Goal: Information Seeking & Learning: Check status

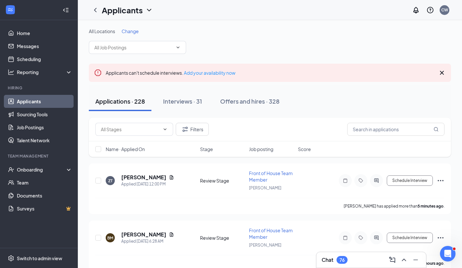
click at [252, 101] on div "Offers and hires · 328" at bounding box center [249, 101] width 59 height 8
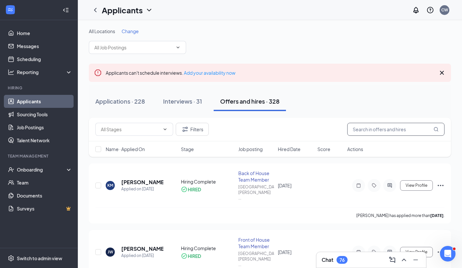
click at [357, 127] on input "text" at bounding box center [395, 129] width 97 height 13
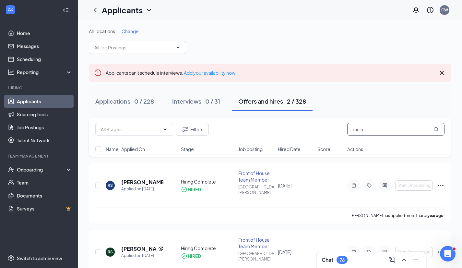
scroll to position [19, 0]
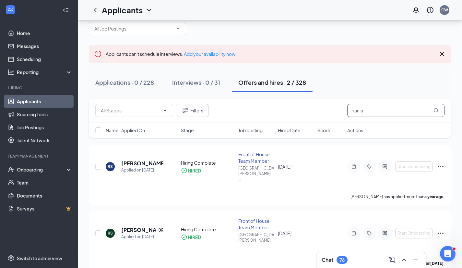
type input "rania"
click at [203, 80] on div "Interviews · 0 / 31" at bounding box center [196, 82] width 48 height 8
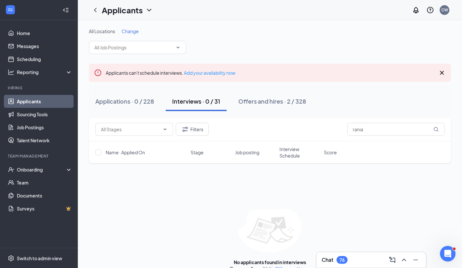
click at [129, 101] on div "Applications · 0 / 228" at bounding box center [124, 101] width 59 height 8
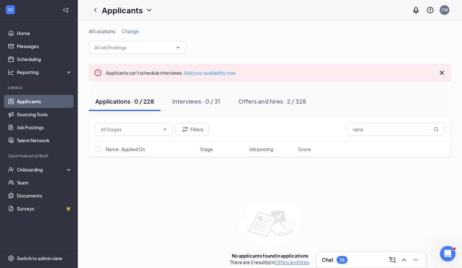
click at [129, 103] on div "Applications · 0 / 228" at bounding box center [124, 101] width 59 height 8
click at [367, 128] on input "rania" at bounding box center [395, 129] width 97 height 13
type input "r"
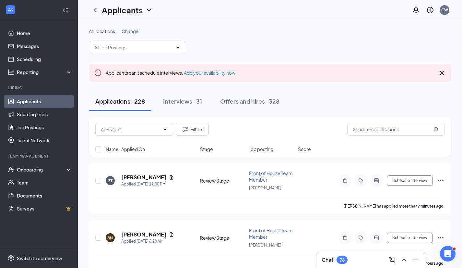
click at [188, 101] on div "Interviews · 31" at bounding box center [182, 101] width 39 height 8
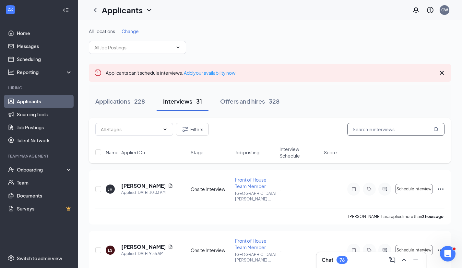
click at [372, 131] on input "text" at bounding box center [395, 129] width 97 height 13
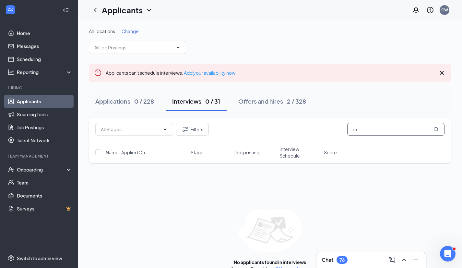
type input "r"
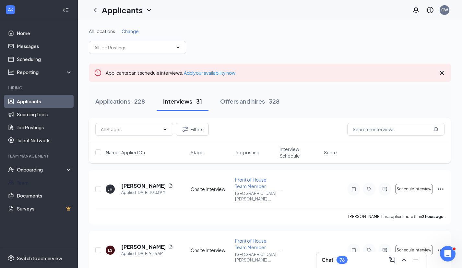
click at [33, 180] on link "Team" at bounding box center [44, 182] width 55 height 13
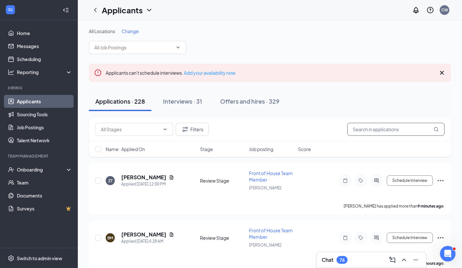
click at [396, 129] on input "text" at bounding box center [395, 129] width 97 height 13
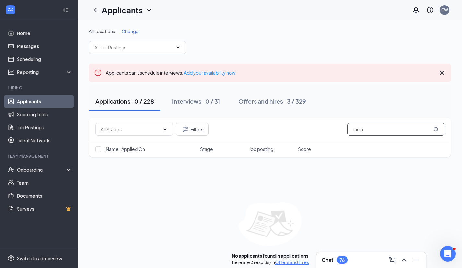
type input "rania"
click at [205, 102] on div "Interviews · 0 / 31" at bounding box center [196, 101] width 48 height 8
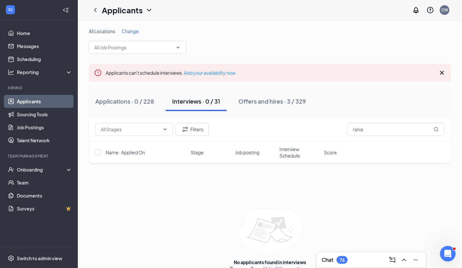
click at [275, 101] on div "Offers and hires · 3 / 329" at bounding box center [272, 101] width 68 height 8
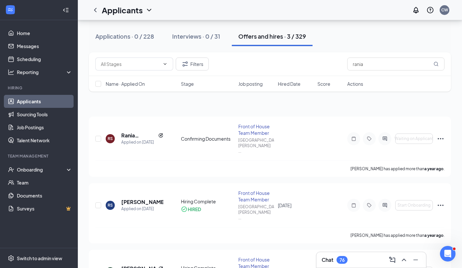
scroll to position [80, 0]
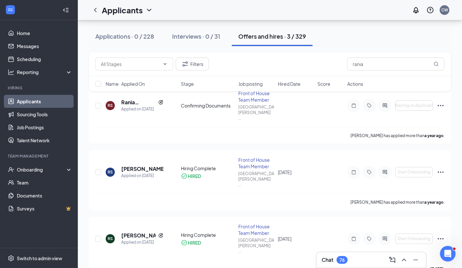
click at [129, 97] on div "Filters rania Name · Applied On Stage Job posting Hired Date Score Actions" at bounding box center [270, 75] width 362 height 46
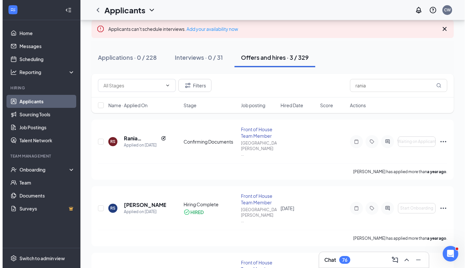
scroll to position [43, 0]
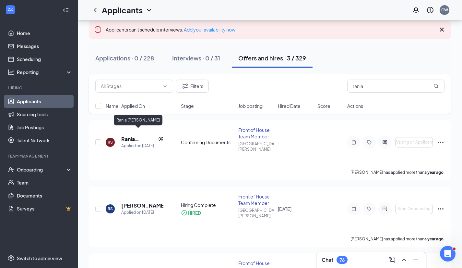
click at [131, 135] on h5 "Rania Carolina Soto Vera" at bounding box center [138, 138] width 34 height 7
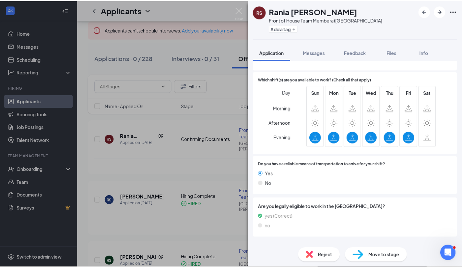
scroll to position [366, 0]
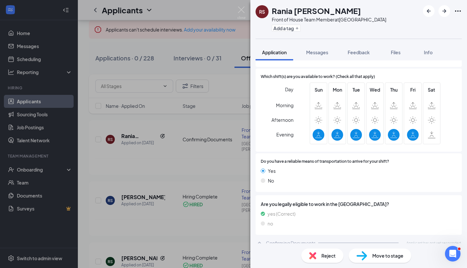
click at [156, 161] on div "RS Rania Carolina Soto Vera Front of House Team Member at Lake Brandon Village …" at bounding box center [233, 134] width 467 height 268
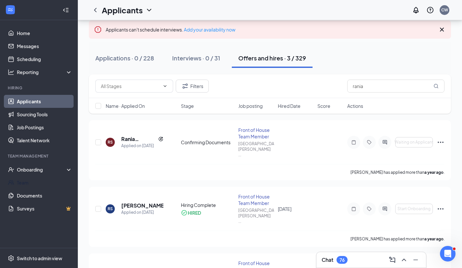
click at [39, 181] on link "Team" at bounding box center [44, 182] width 55 height 13
